Goal: Information Seeking & Learning: Learn about a topic

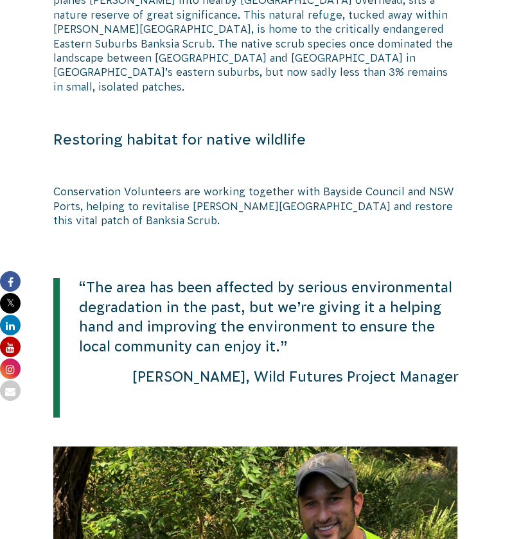
scroll to position [747, 0]
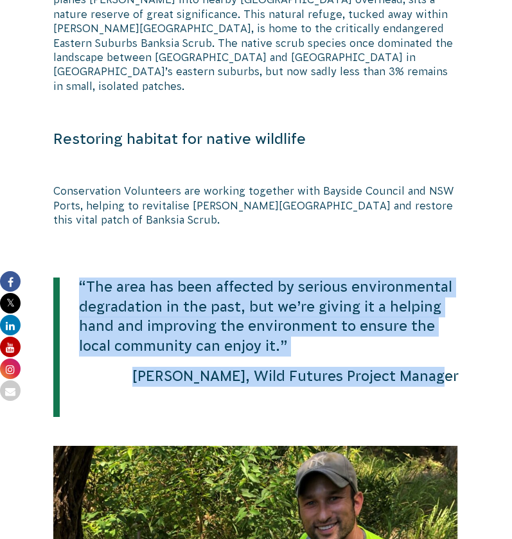
drag, startPoint x: 79, startPoint y: 236, endPoint x: 509, endPoint y: 325, distance: 439.1
copy blockquote "“The area has been affected by serious environmental degradation in the past, b…"
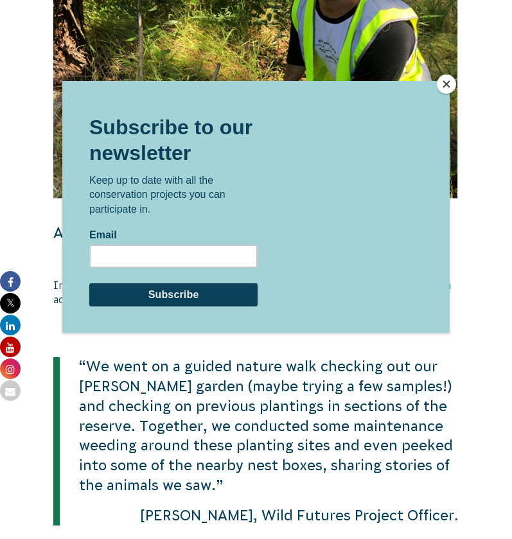
scroll to position [1297, 0]
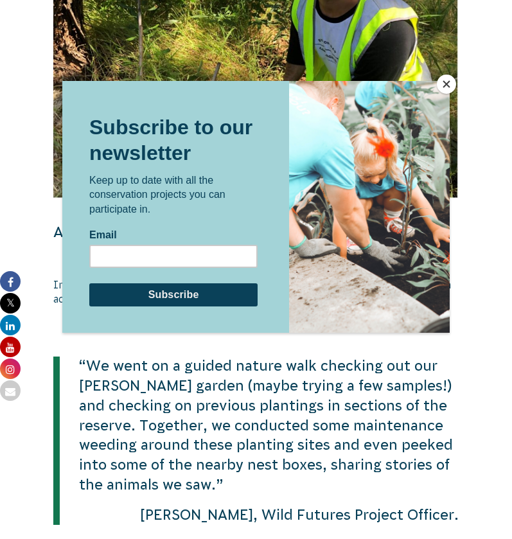
click at [379, 81] on button "Close" at bounding box center [446, 83] width 19 height 19
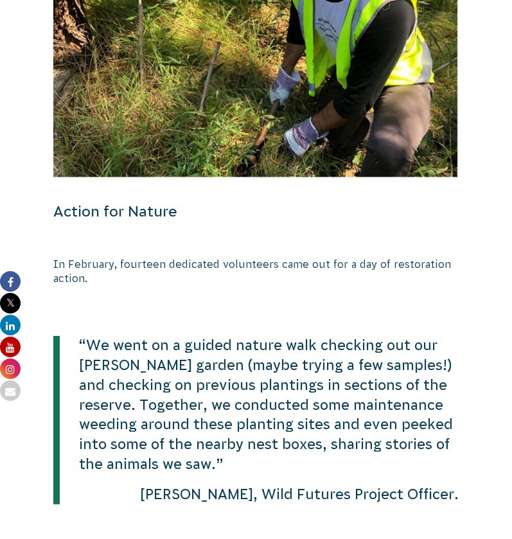
scroll to position [1360, 0]
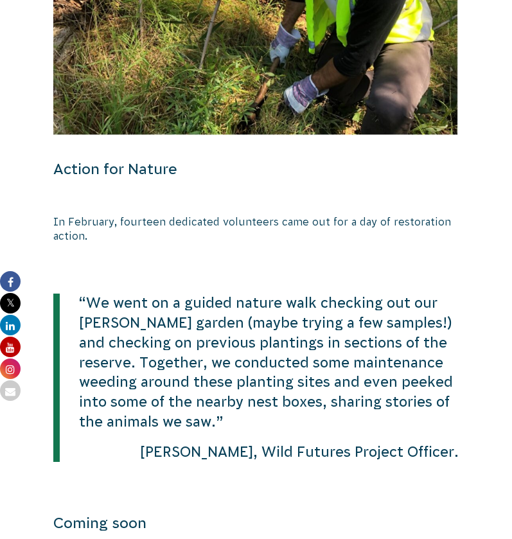
click at [379, 214] on p "In February, fourteen dedicated volunteers came out for a day of restoration ac…" at bounding box center [255, 228] width 404 height 29
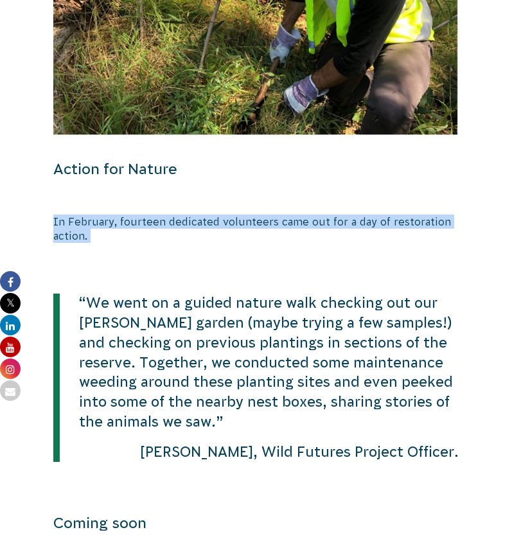
click at [379, 214] on p "In February, fourteen dedicated volunteers came out for a day of restoration ac…" at bounding box center [255, 228] width 404 height 29
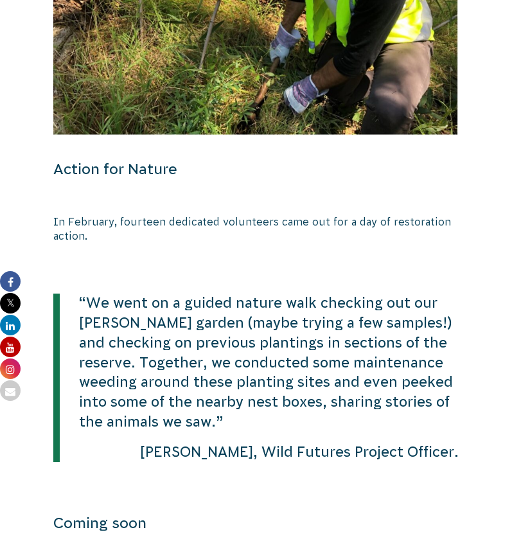
click at [357, 293] on p "“We went on a guided nature walk checking out our bush tucker garden (maybe try…" at bounding box center [259, 362] width 398 height 139
click at [356, 293] on p "“We went on a guided nature walk checking out our bush tucker garden (maybe try…" at bounding box center [259, 362] width 398 height 139
click at [113, 293] on p "“We went on a guided nature walk checking out our bush tucker garden (maybe try…" at bounding box center [259, 362] width 398 height 139
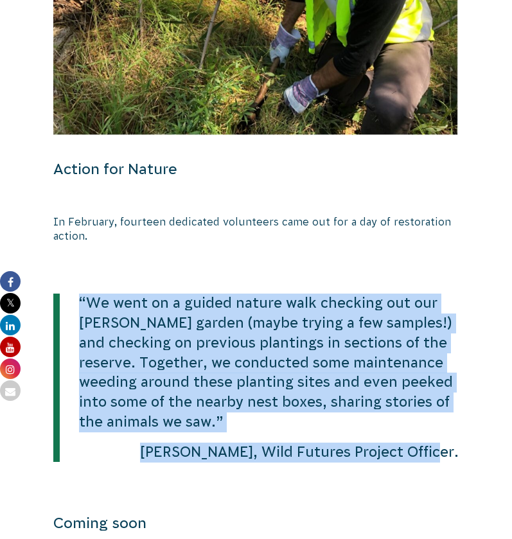
drag, startPoint x: 79, startPoint y: 246, endPoint x: 468, endPoint y: 397, distance: 417.2
click at [379, 397] on div "8 April 2022 CVA Updates Partners Wild Futures Restoring Habitat for Native Wil…" at bounding box center [255, 169] width 503 height 2455
copy blockquote "“We went on a guided nature walk checking out our bush tucker garden (maybe try…"
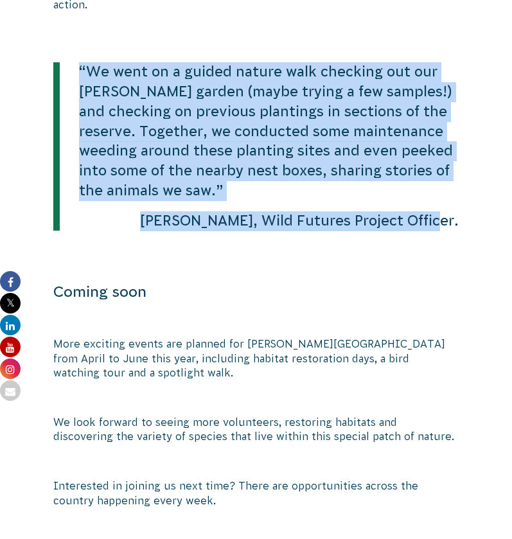
scroll to position [1587, 0]
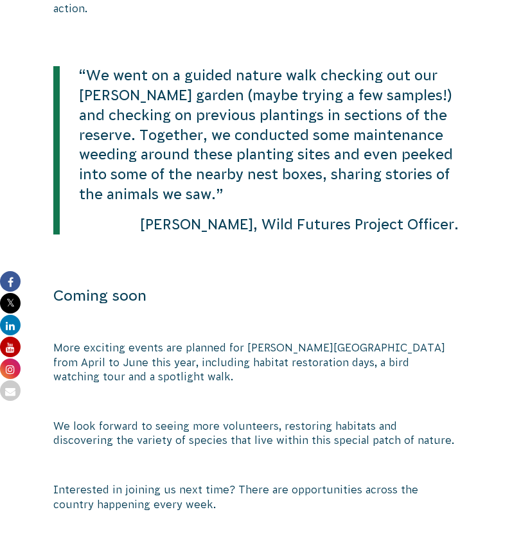
click at [186, 340] on p "More exciting events are planned for Sir Joseph Banks Park from April to June t…" at bounding box center [255, 361] width 404 height 43
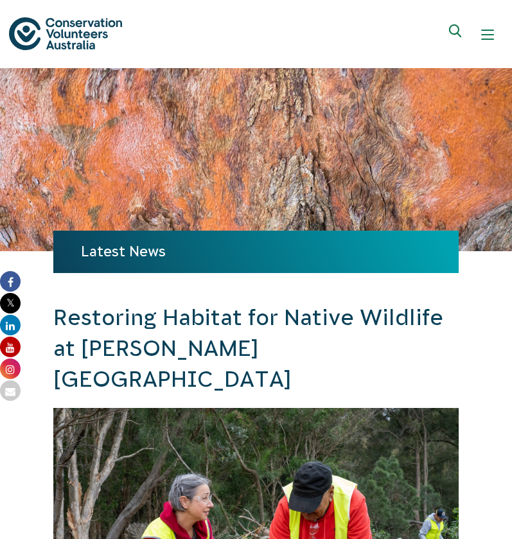
scroll to position [0, 0]
click at [379, 35] on div "Show mobile navigation menu" at bounding box center [487, 34] width 13 height 13
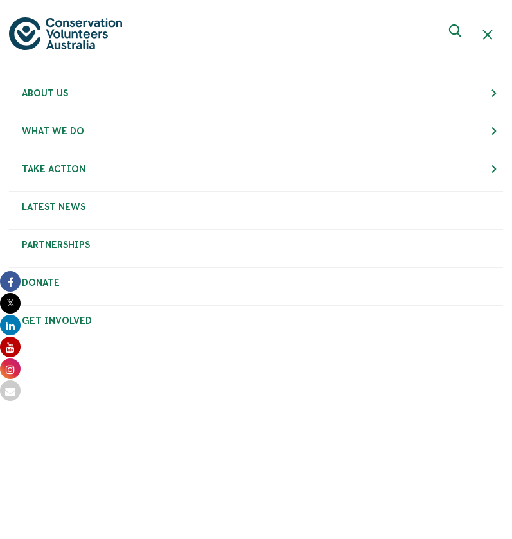
click at [379, 35] on div "Hide mobile navigation menu" at bounding box center [487, 34] width 13 height 13
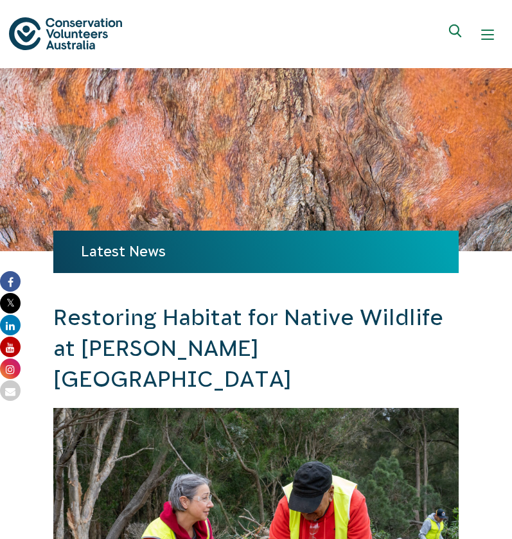
click at [379, 33] on div "Show mobile navigation menu" at bounding box center [487, 34] width 13 height 13
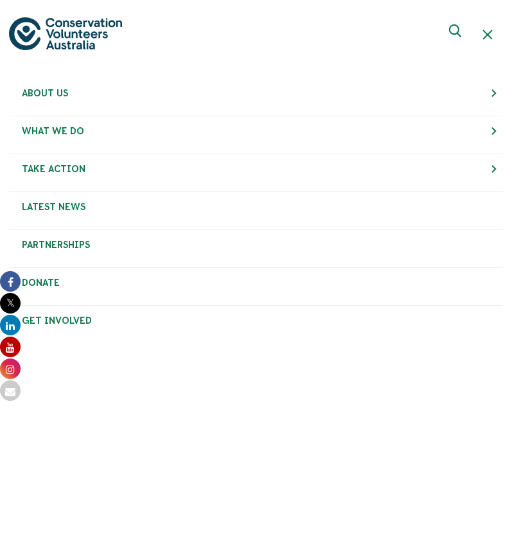
click at [379, 30] on div "Hide mobile navigation menu" at bounding box center [487, 34] width 13 height 13
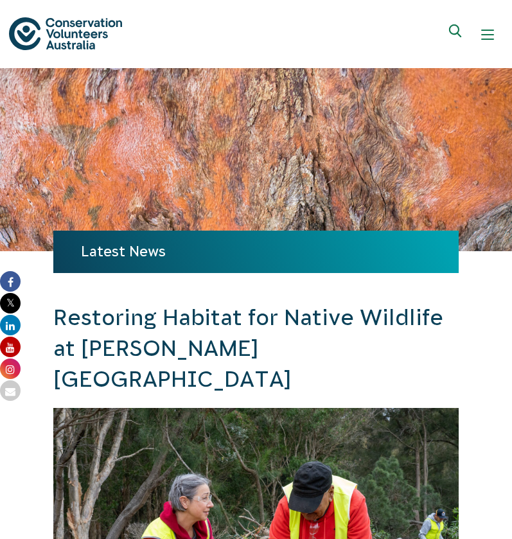
click at [379, 27] on icon "Expand search box" at bounding box center [457, 33] width 16 height 19
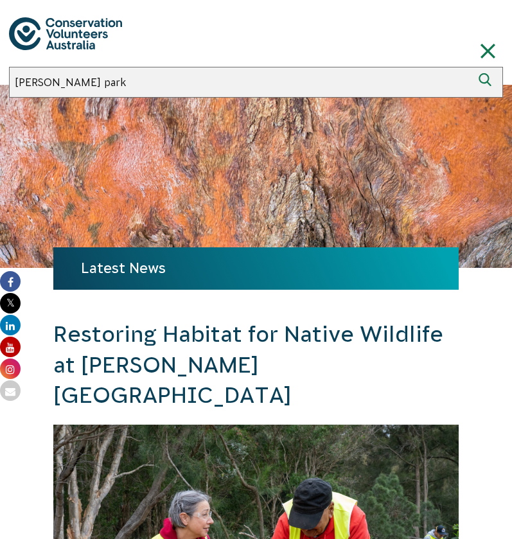
type input "sir Joseph banks park"
click at [379, 82] on button "Search" at bounding box center [487, 82] width 31 height 31
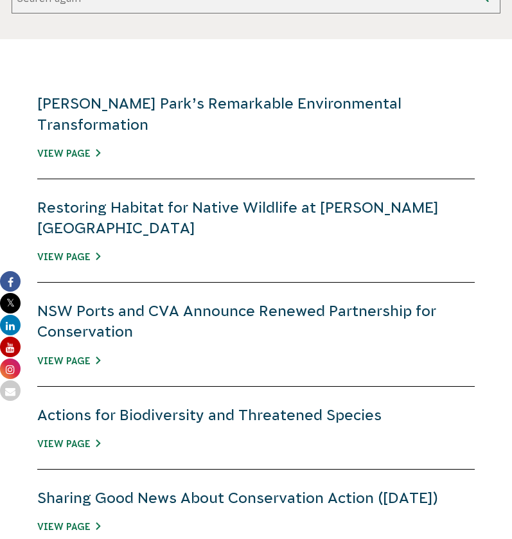
scroll to position [387, 0]
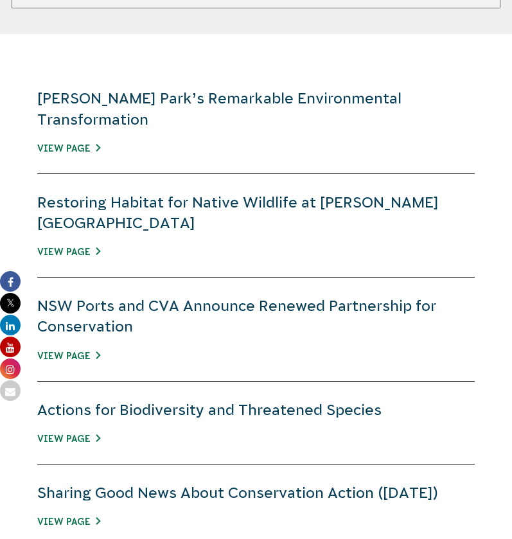
click at [181, 108] on h4 "[PERSON_NAME] Park’s Remarkable Environmental Transformation" at bounding box center [255, 108] width 437 height 41
click at [82, 139] on div "[PERSON_NAME] Park’s Remarkable Environmental Transformation View Page" at bounding box center [255, 121] width 437 height 103
click at [87, 148] on link "View Page" at bounding box center [68, 148] width 63 height 10
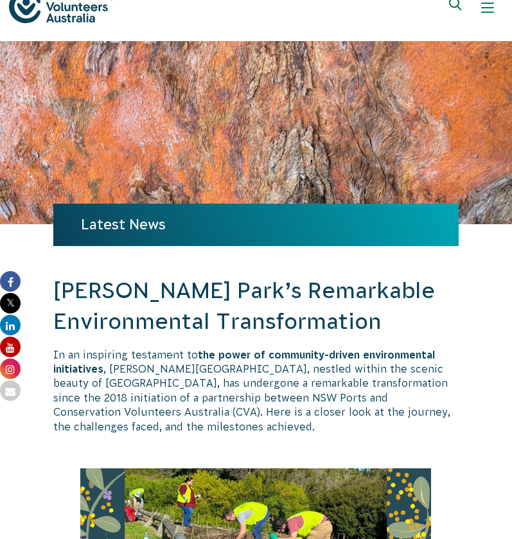
scroll to position [182, 0]
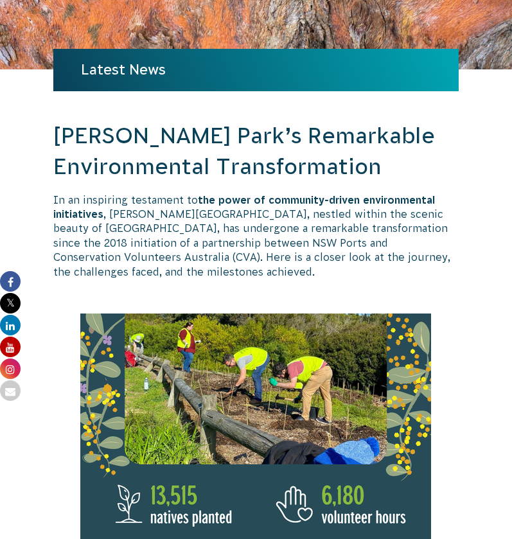
click at [102, 225] on p "In an inspiring testament to the power of community-driven environmental initia…" at bounding box center [255, 236] width 404 height 86
click at [86, 227] on p "In an inspiring testament to the power of community-driven environmental initia…" at bounding box center [255, 236] width 404 height 86
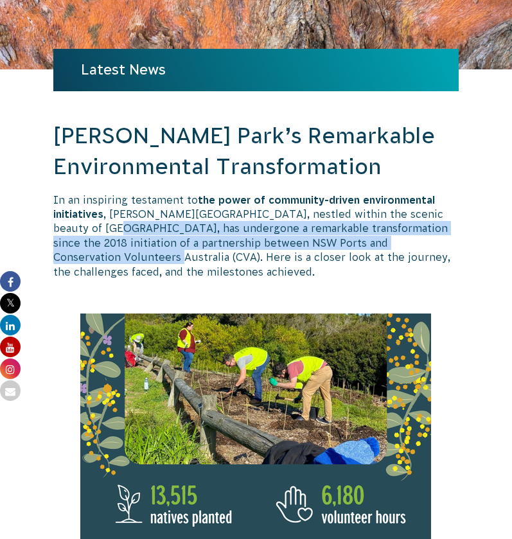
drag, startPoint x: 78, startPoint y: 227, endPoint x: 472, endPoint y: 241, distance: 393.7
copy p "has undergone a remarkable transformation since the 2018 initiation of a partne…"
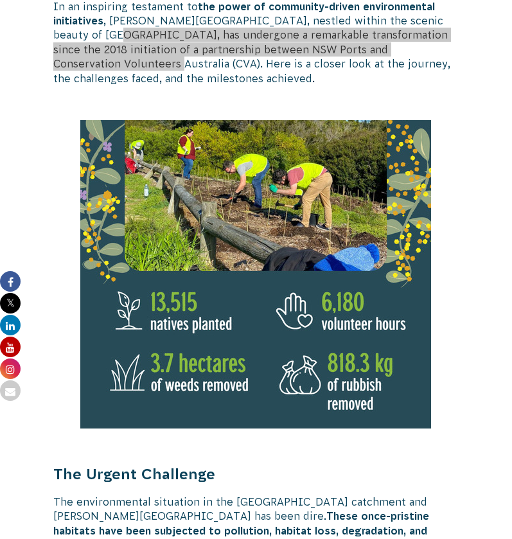
scroll to position [375, 0]
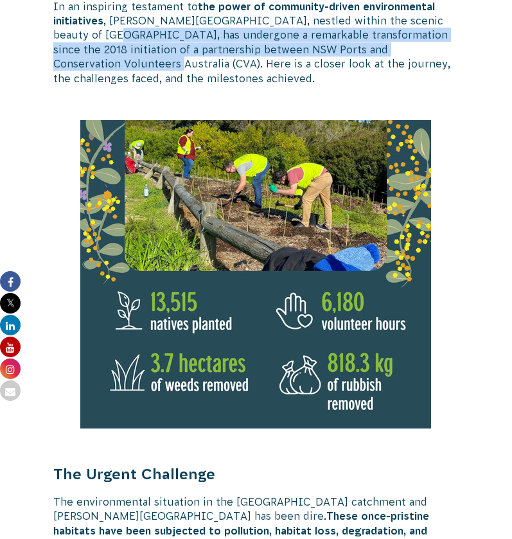
click at [293, 381] on img at bounding box center [255, 274] width 350 height 308
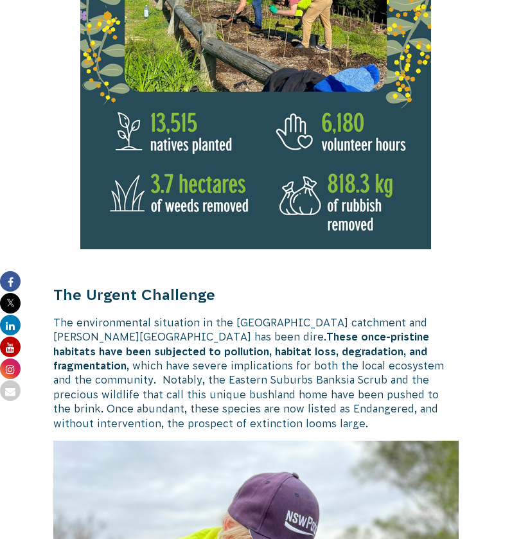
scroll to position [557, 0]
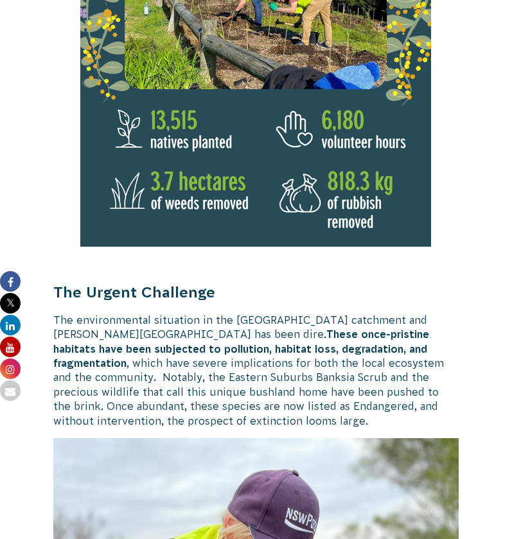
click at [154, 329] on strong "These once-pristine habitats have been subjected to pollution, habitat loss, de…" at bounding box center [241, 348] width 376 height 40
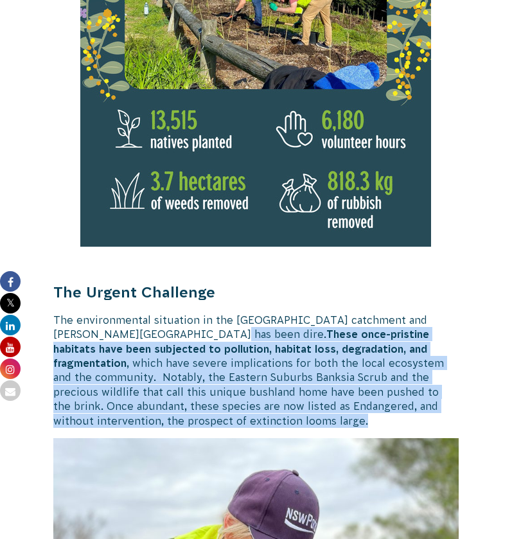
drag, startPoint x: 154, startPoint y: 329, endPoint x: 166, endPoint y: 412, distance: 84.3
click at [166, 411] on p "The environmental situation in the [GEOGRAPHIC_DATA] catchment and [PERSON_NAME…" at bounding box center [255, 370] width 404 height 115
copy p "These once-pristine habitats have been subjected to pollution, habitat loss, de…"
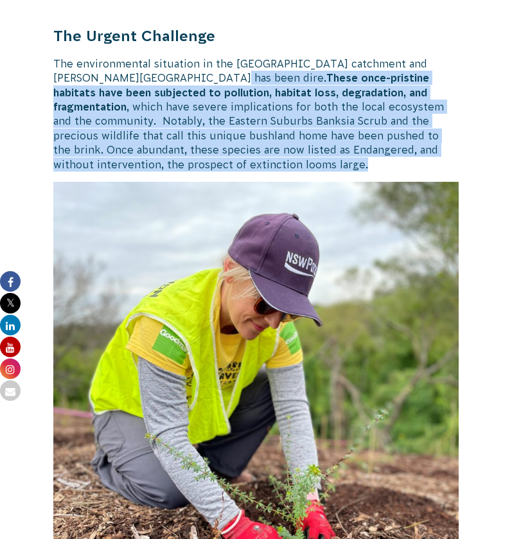
scroll to position [777, 0]
